Goal: Check status: Check status

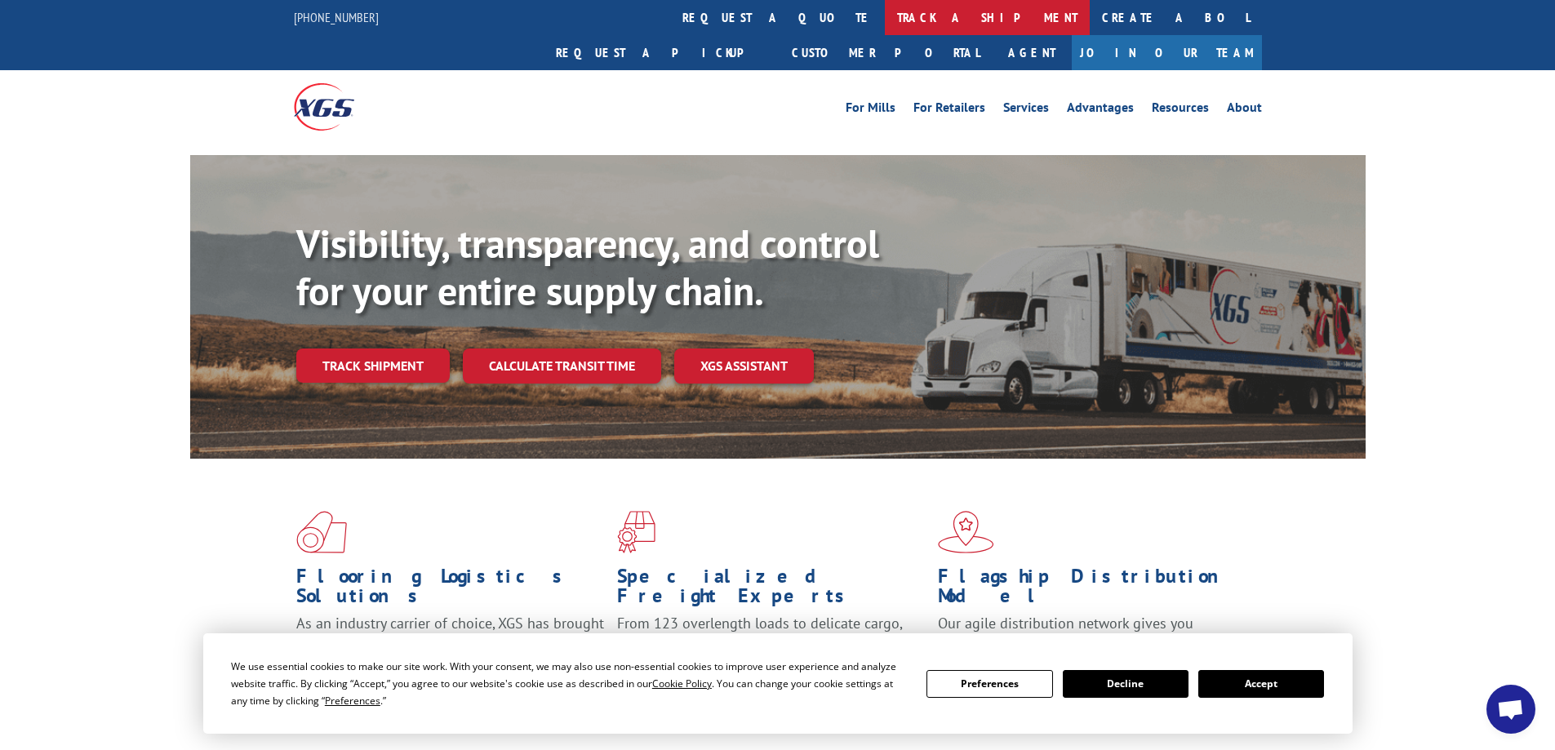
click at [885, 18] on link "track a shipment" at bounding box center [987, 17] width 205 height 35
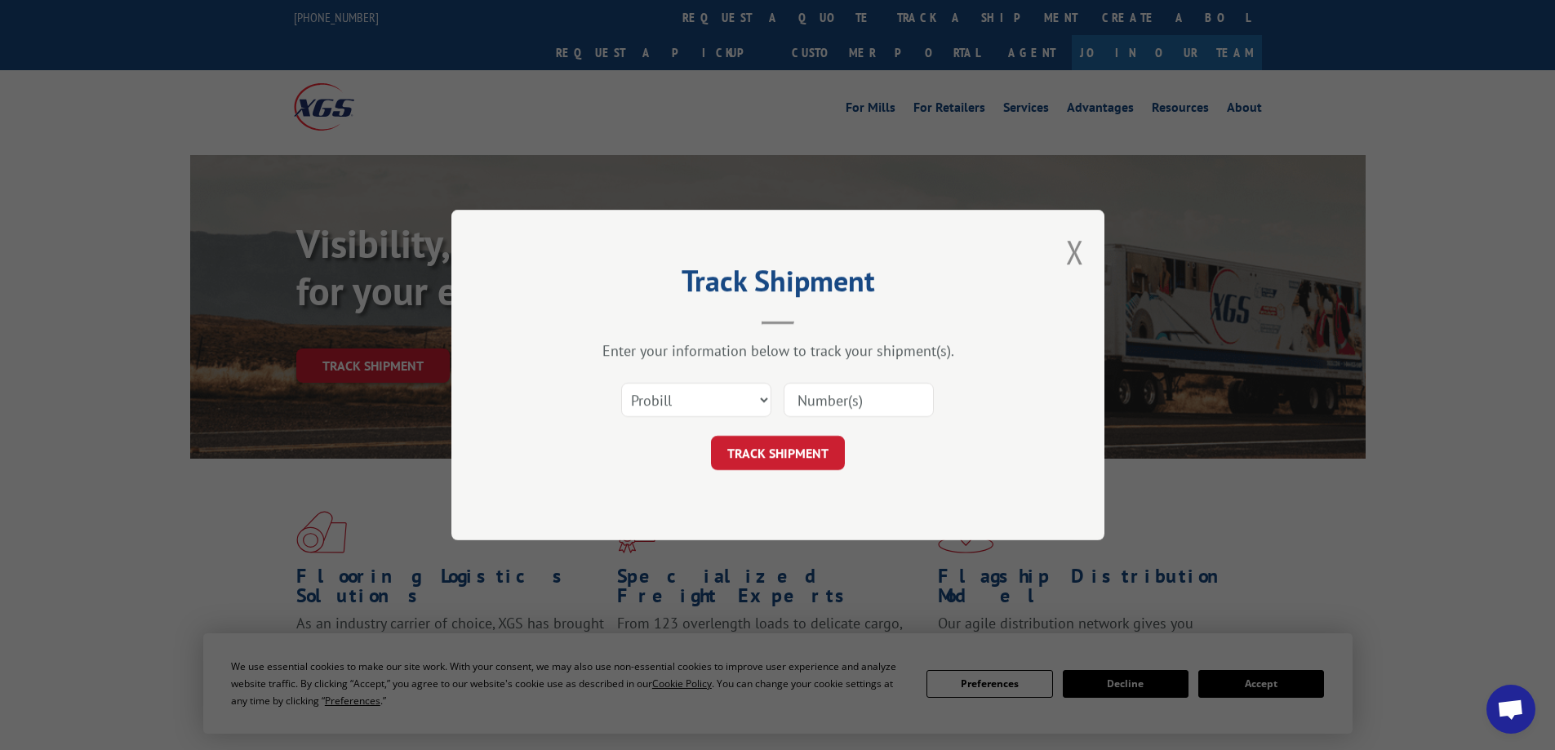
click at [803, 393] on input at bounding box center [859, 400] width 150 height 34
paste input "XGSI"
type input "XGSI"
click button "TRACK SHIPMENT" at bounding box center [778, 453] width 134 height 34
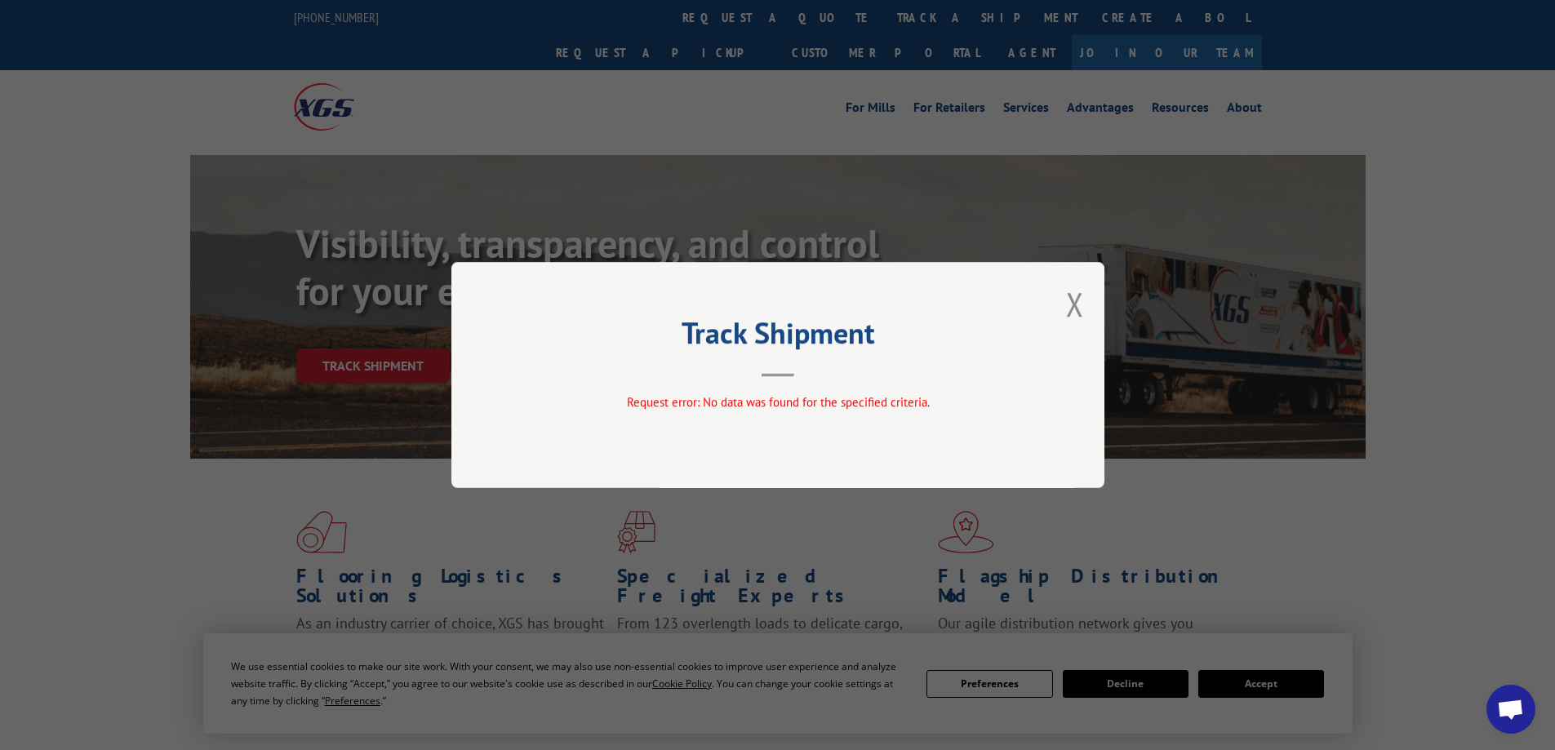
click at [1106, 335] on div "Track Shipment Request error: No data was found for the specified criteria." at bounding box center [777, 375] width 1555 height 750
click at [1088, 308] on div "Track Shipment Request error: No data was found for the specified criteria." at bounding box center [777, 375] width 653 height 226
click at [1075, 315] on button "Close modal" at bounding box center [1075, 303] width 18 height 43
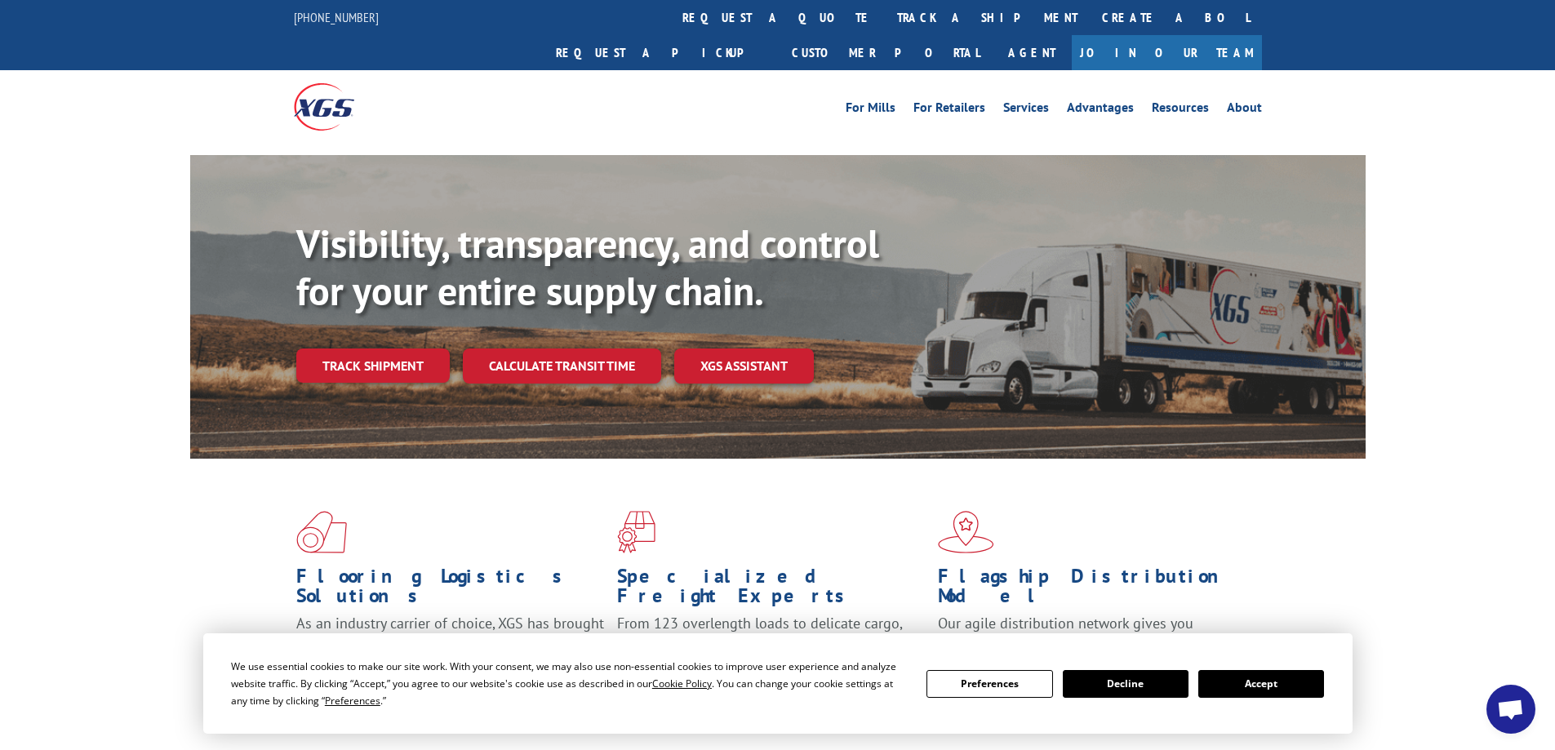
click at [885, 7] on link "track a shipment" at bounding box center [987, 17] width 205 height 35
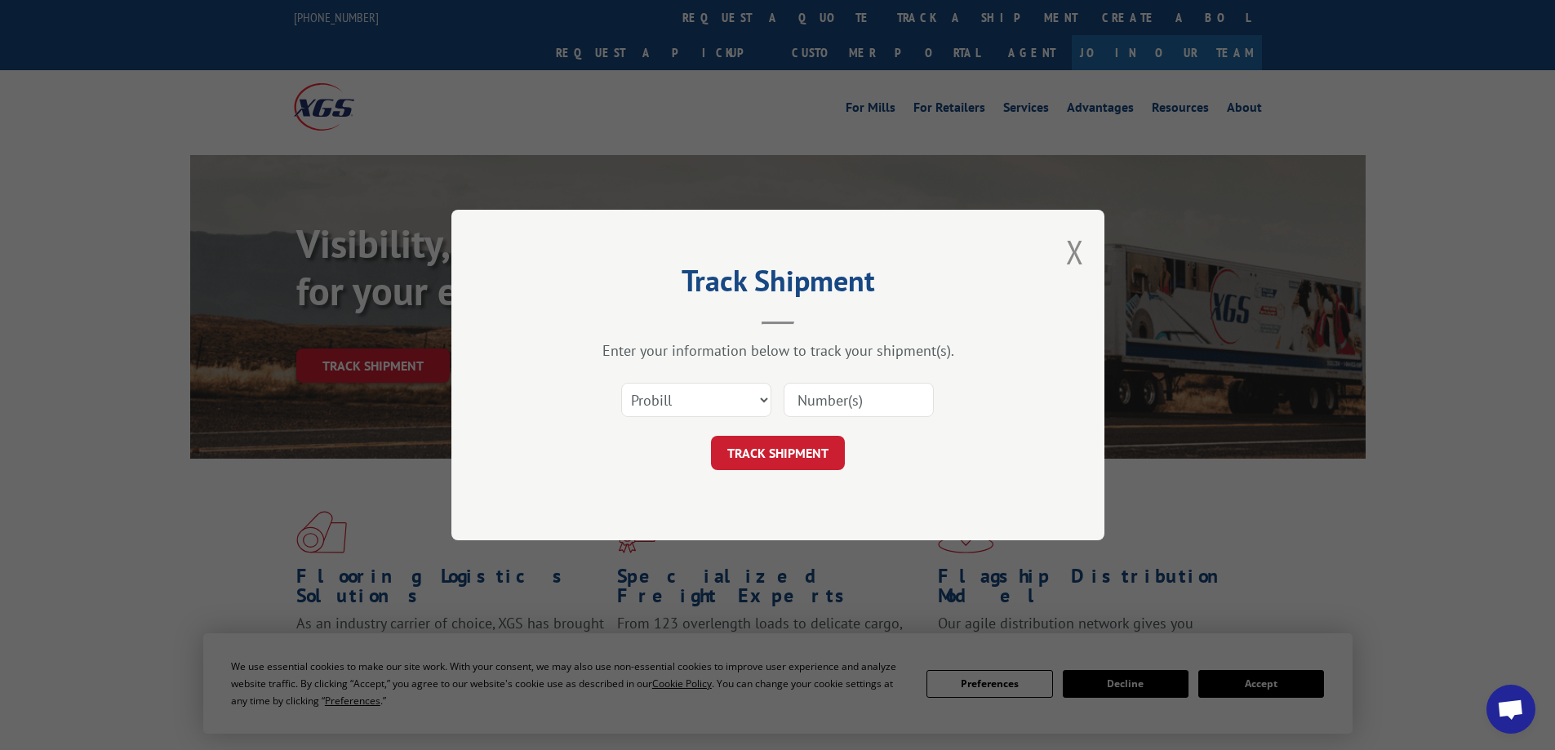
drag, startPoint x: 847, startPoint y: 403, endPoint x: 839, endPoint y: 413, distance: 12.9
click at [847, 403] on input at bounding box center [859, 400] width 150 height 34
click at [879, 402] on input at bounding box center [859, 400] width 150 height 34
paste input "XGSI"
type input "XGSI"
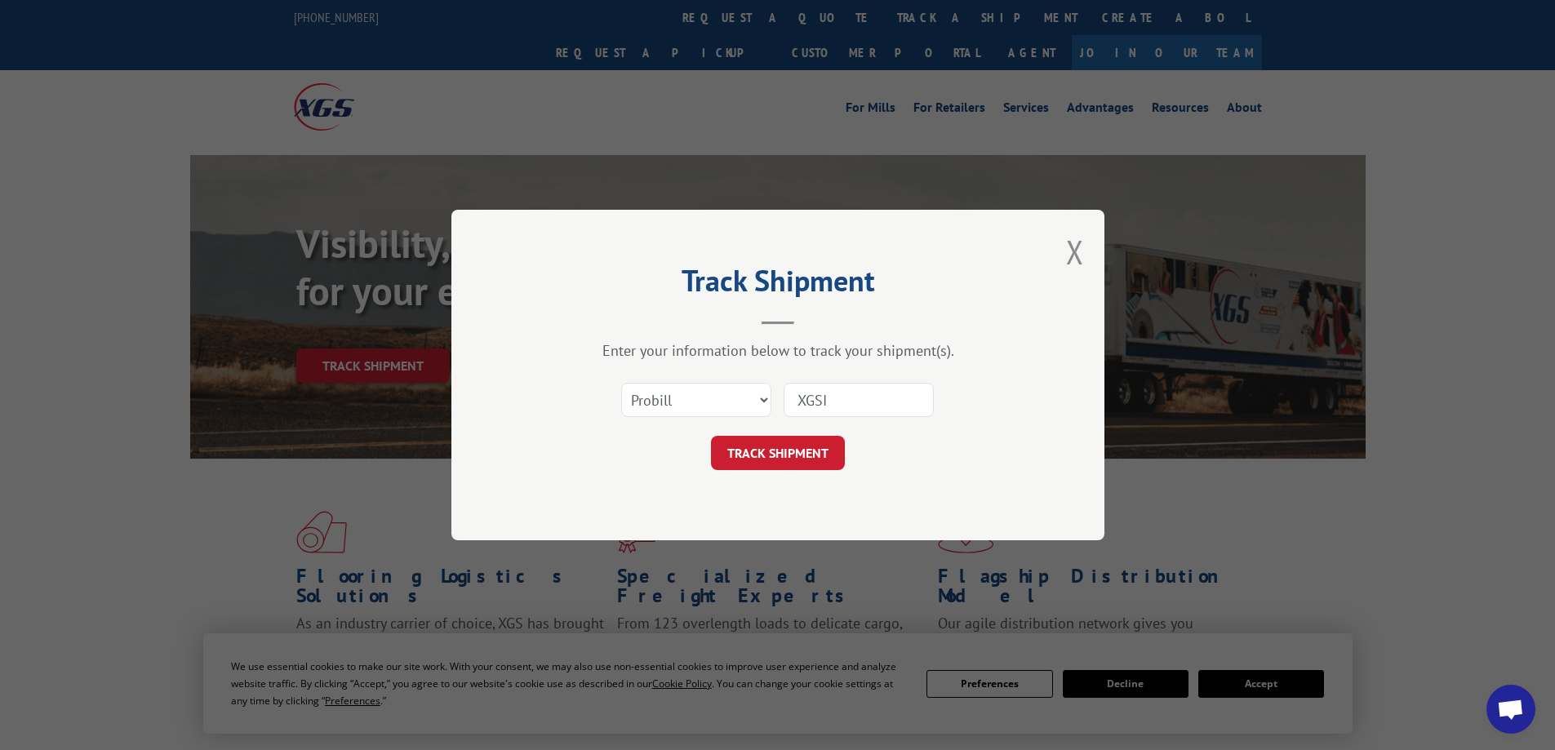
click button "TRACK SHIPMENT" at bounding box center [778, 453] width 134 height 34
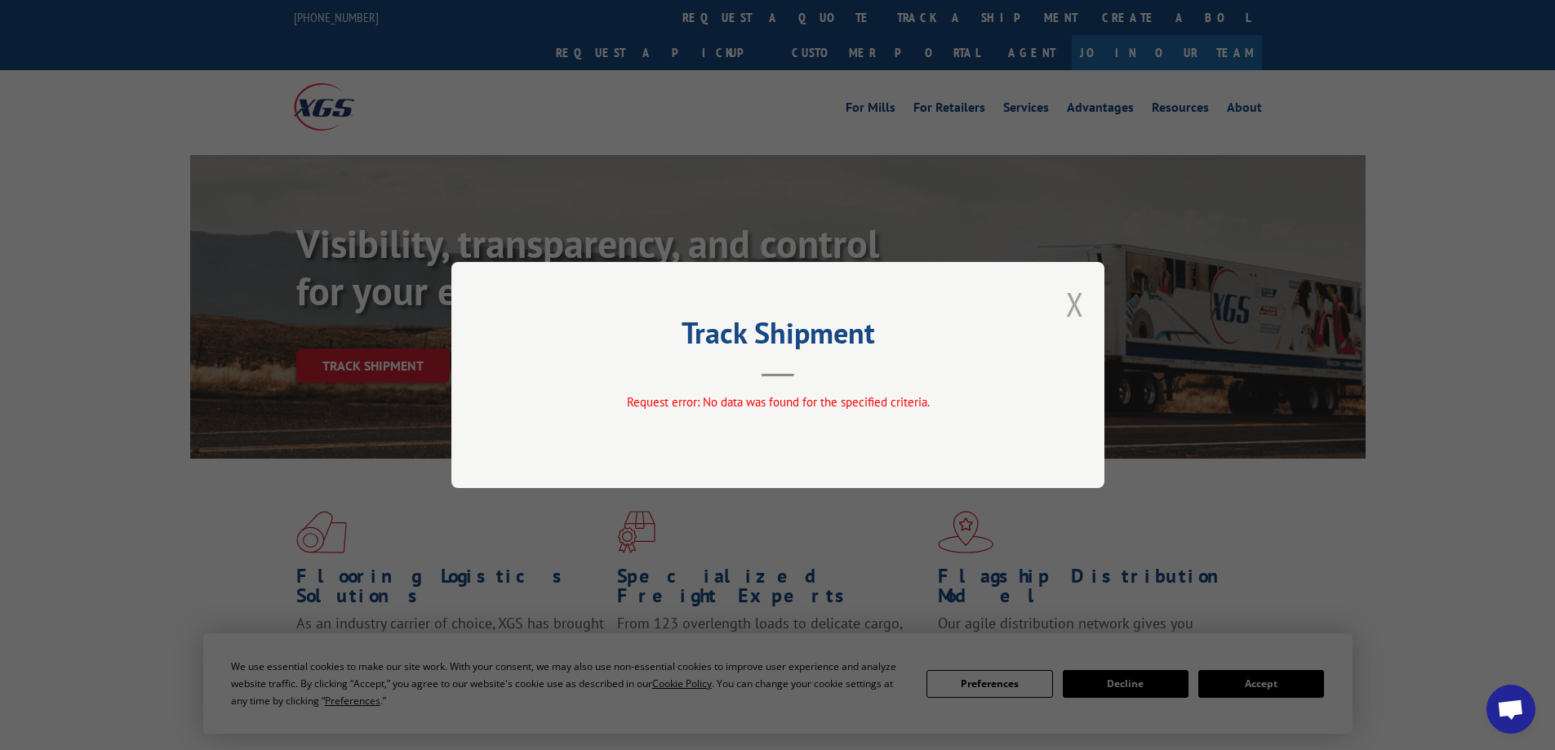
click at [1072, 300] on button "Close modal" at bounding box center [1075, 303] width 18 height 43
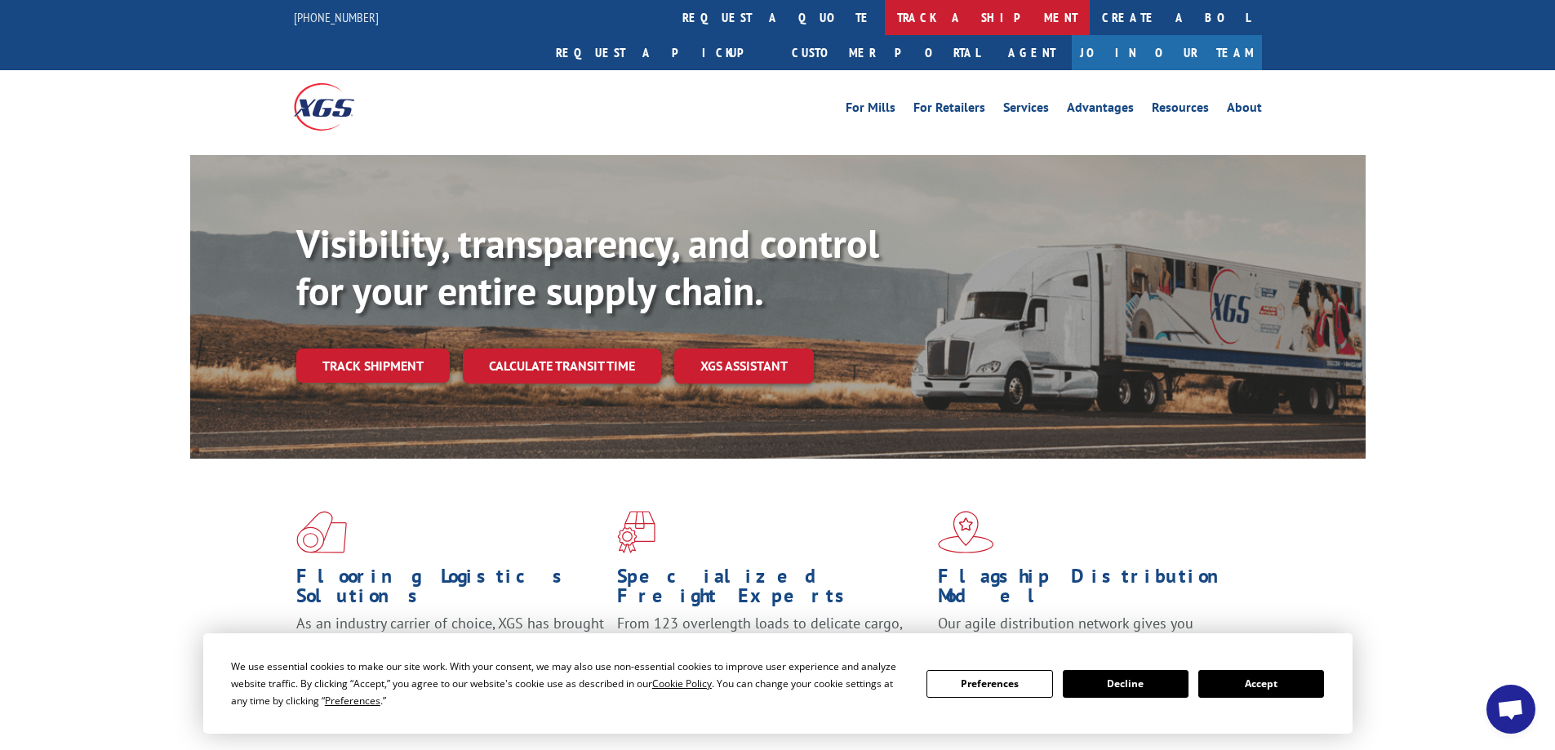
click at [885, 0] on link "track a shipment" at bounding box center [987, 17] width 205 height 35
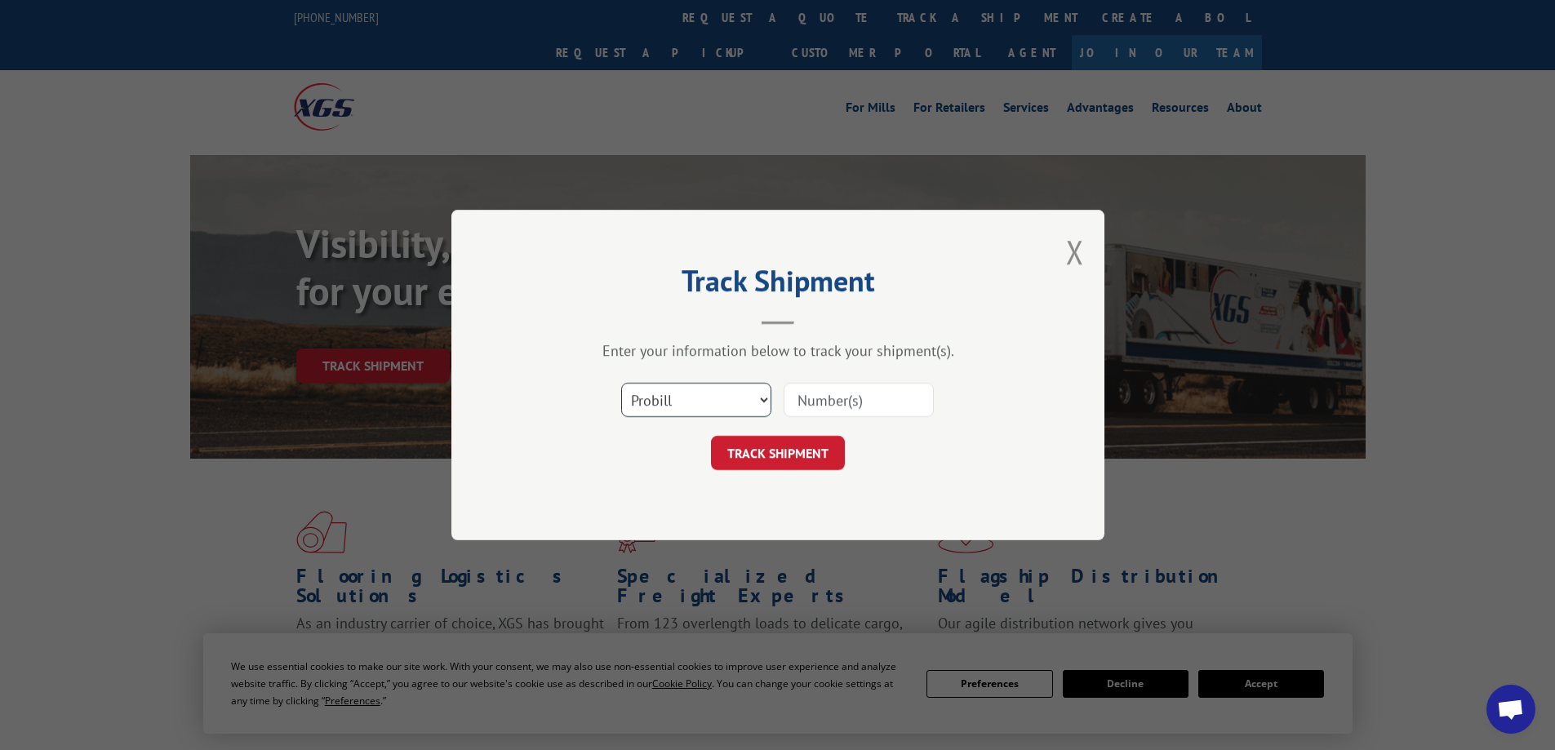
click at [680, 411] on select "Select category... Probill BOL PO" at bounding box center [696, 400] width 150 height 34
click at [621, 383] on select "Select category... Probill BOL PO" at bounding box center [696, 400] width 150 height 34
drag, startPoint x: 856, startPoint y: 404, endPoint x: 843, endPoint y: 418, distance: 19.6
click at [856, 404] on input at bounding box center [859, 400] width 150 height 34
click at [1064, 256] on div "Track Shipment Enter your information below to track your shipment(s). Select c…" at bounding box center [777, 375] width 653 height 331
